Goal: Information Seeking & Learning: Learn about a topic

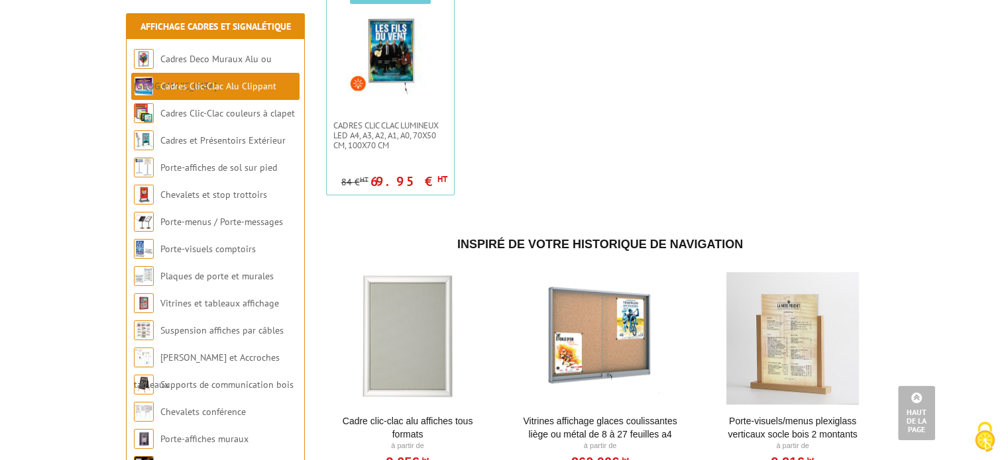
scroll to position [659, 0]
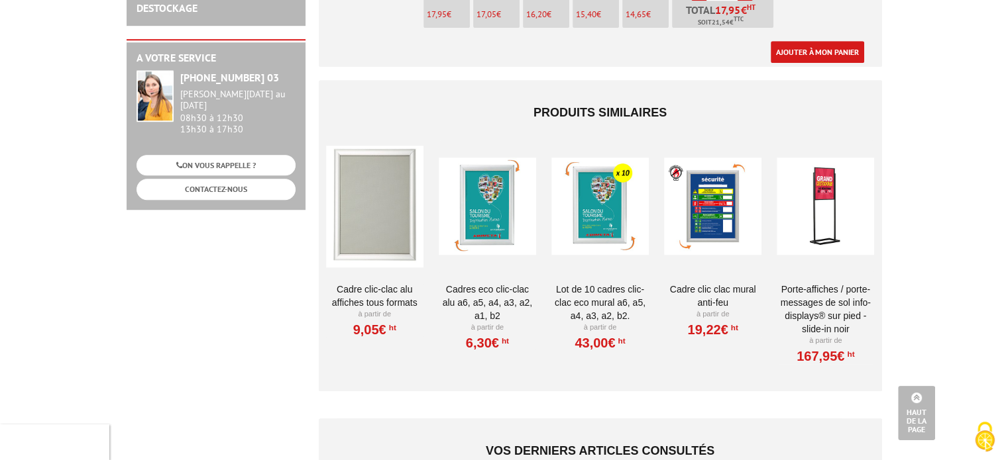
click at [825, 203] on div at bounding box center [824, 206] width 97 height 133
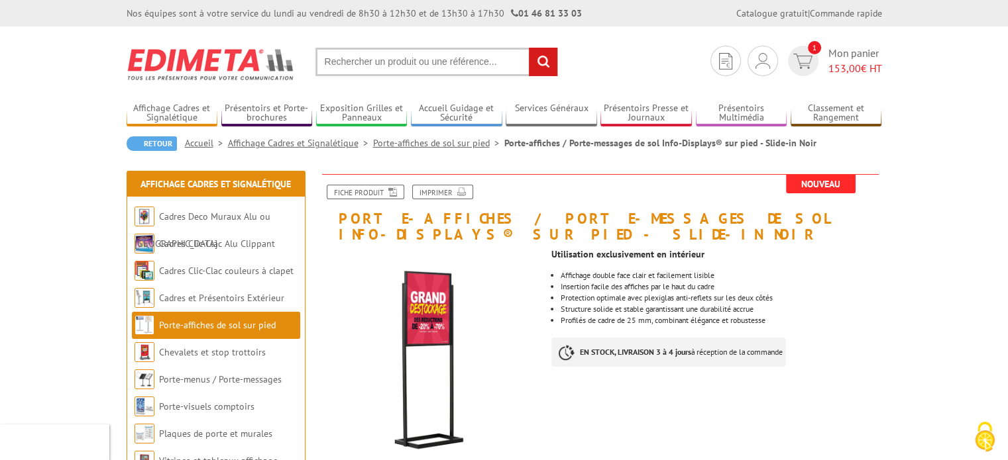
scroll to position [221, 0]
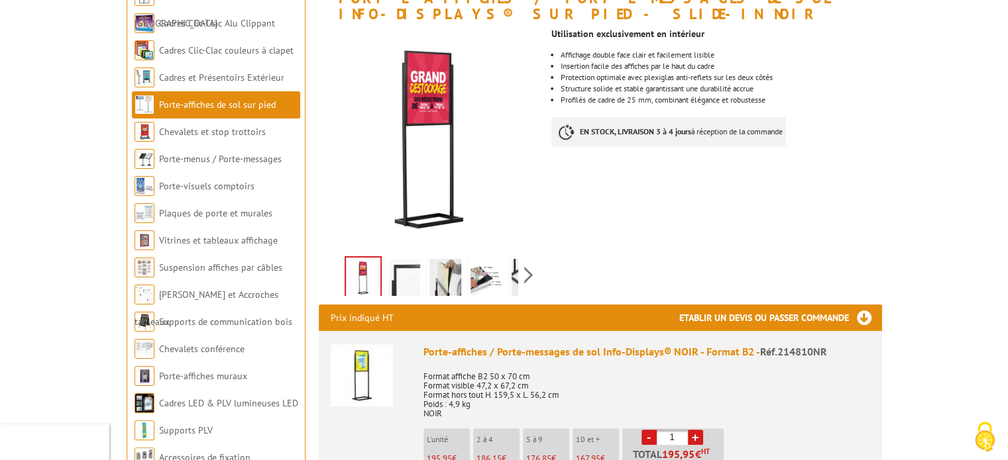
click at [363, 377] on img at bounding box center [362, 376] width 62 height 62
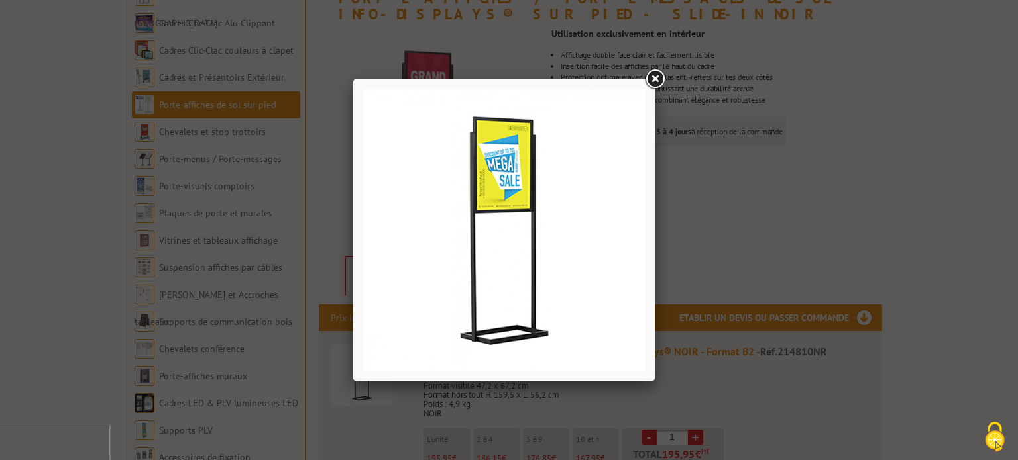
click at [653, 81] on link at bounding box center [655, 80] width 24 height 24
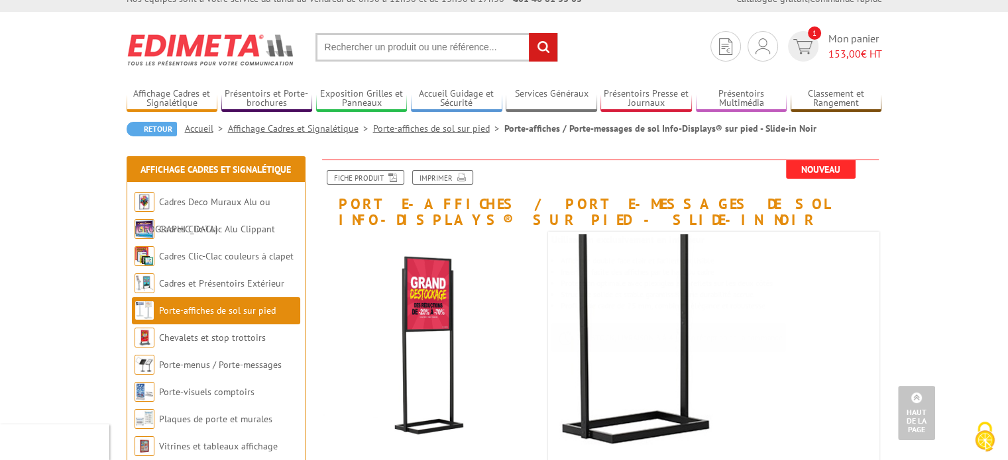
scroll to position [0, 0]
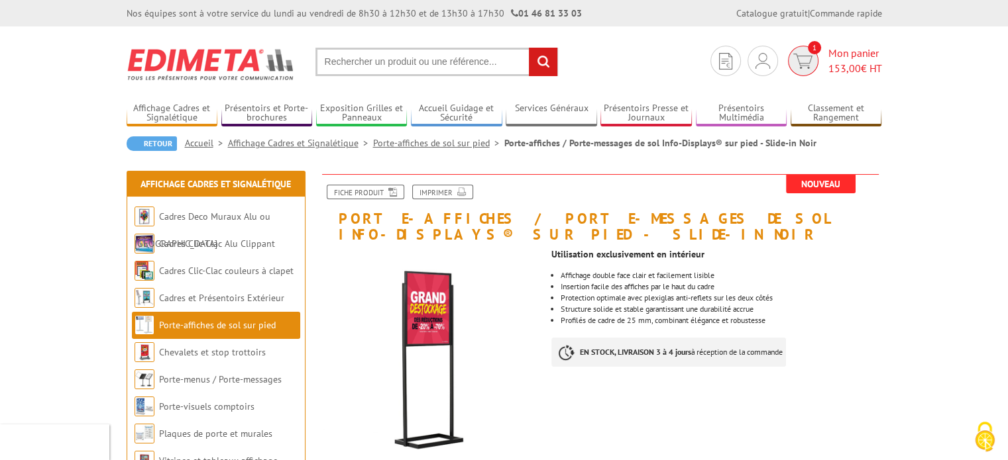
click at [803, 66] on img at bounding box center [802, 61] width 19 height 15
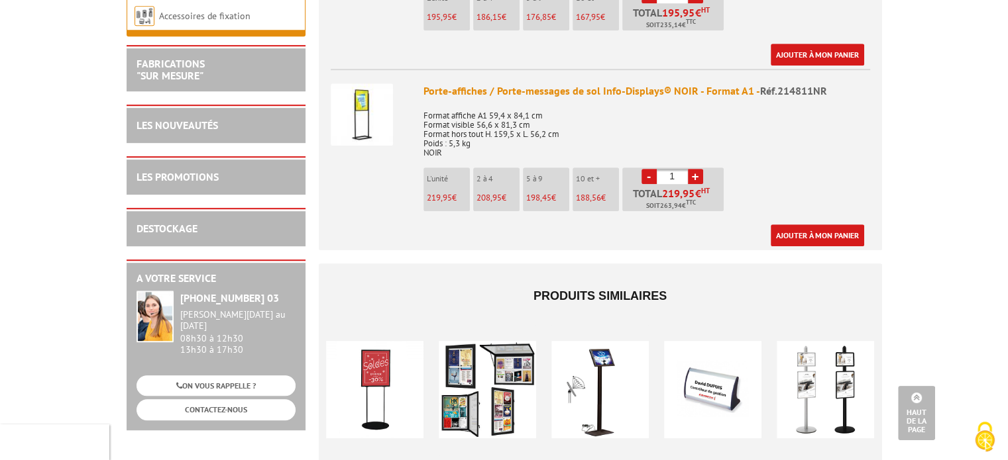
scroll to position [221, 0]
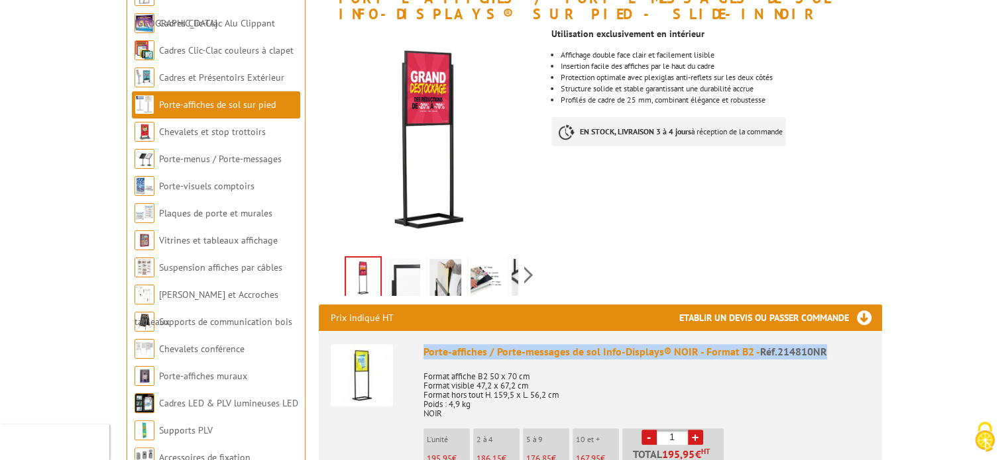
drag, startPoint x: 421, startPoint y: 349, endPoint x: 832, endPoint y: 354, distance: 410.8
click at [832, 354] on li "Porte-affiches / Porte-messages de sol Info-Displays® NOIR - Format B2 - Réf.21…" at bounding box center [600, 419] width 539 height 176
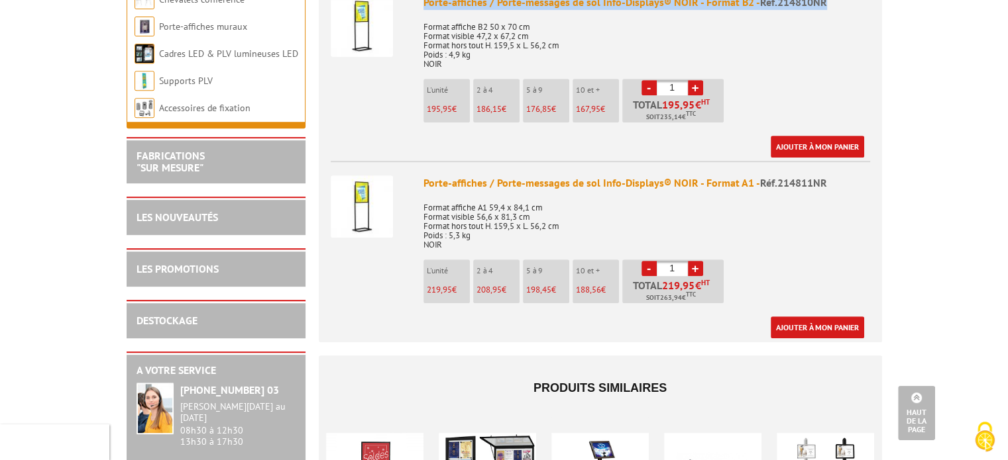
scroll to position [441, 0]
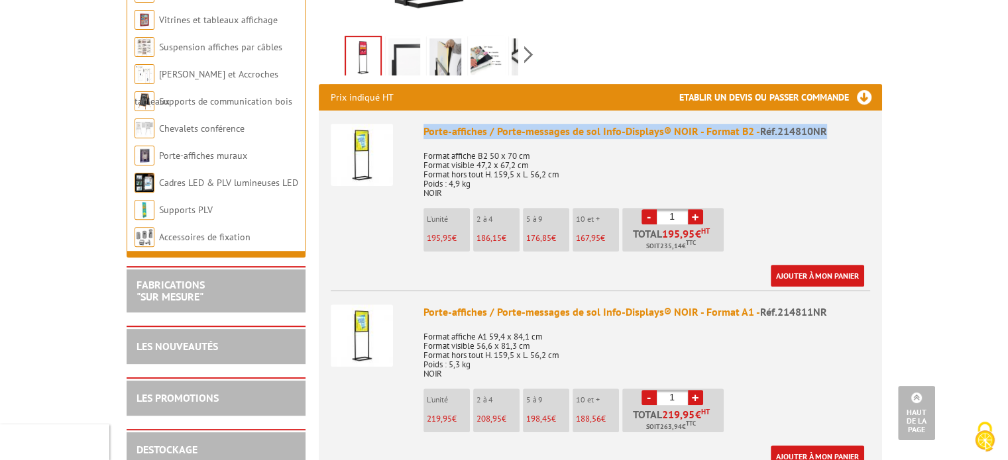
copy div "Porte-affiches / Porte-messages de sol Info-Displays® NOIR - Format B2 - Réf.21…"
